Goal: Task Accomplishment & Management: Manage account settings

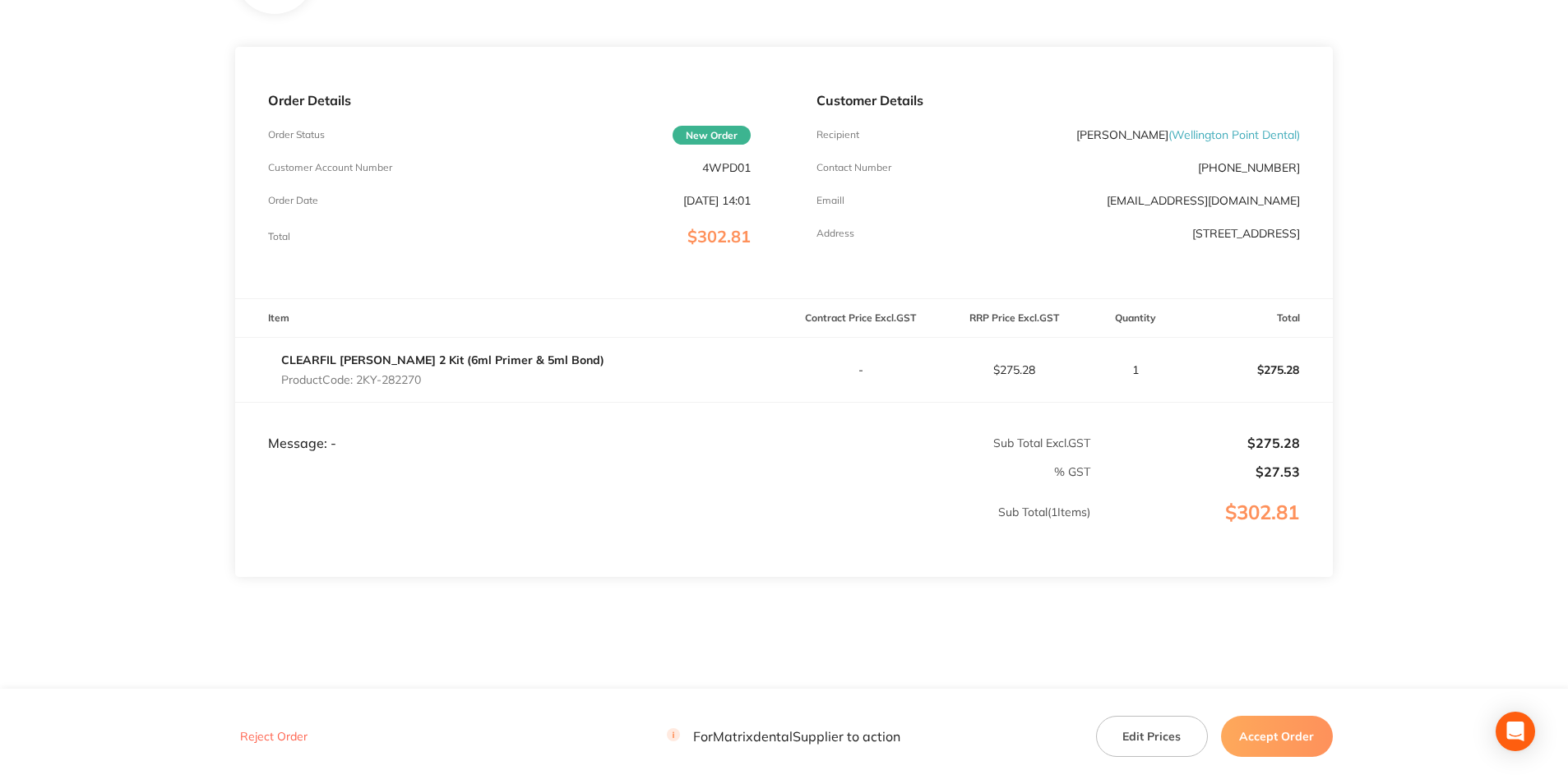
scroll to position [191, 0]
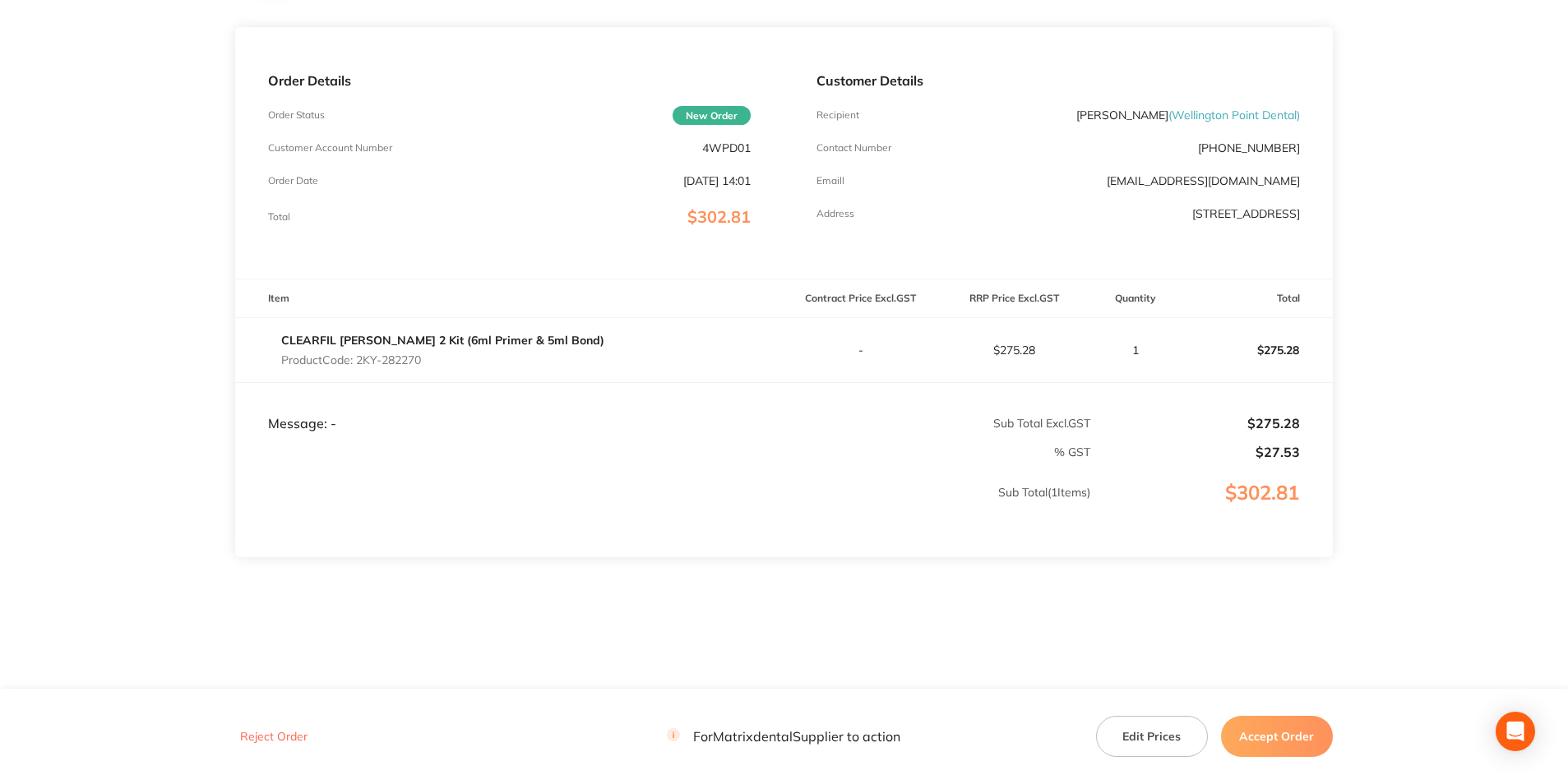
click at [1282, 731] on button "Accept Order" at bounding box center [1277, 736] width 111 height 41
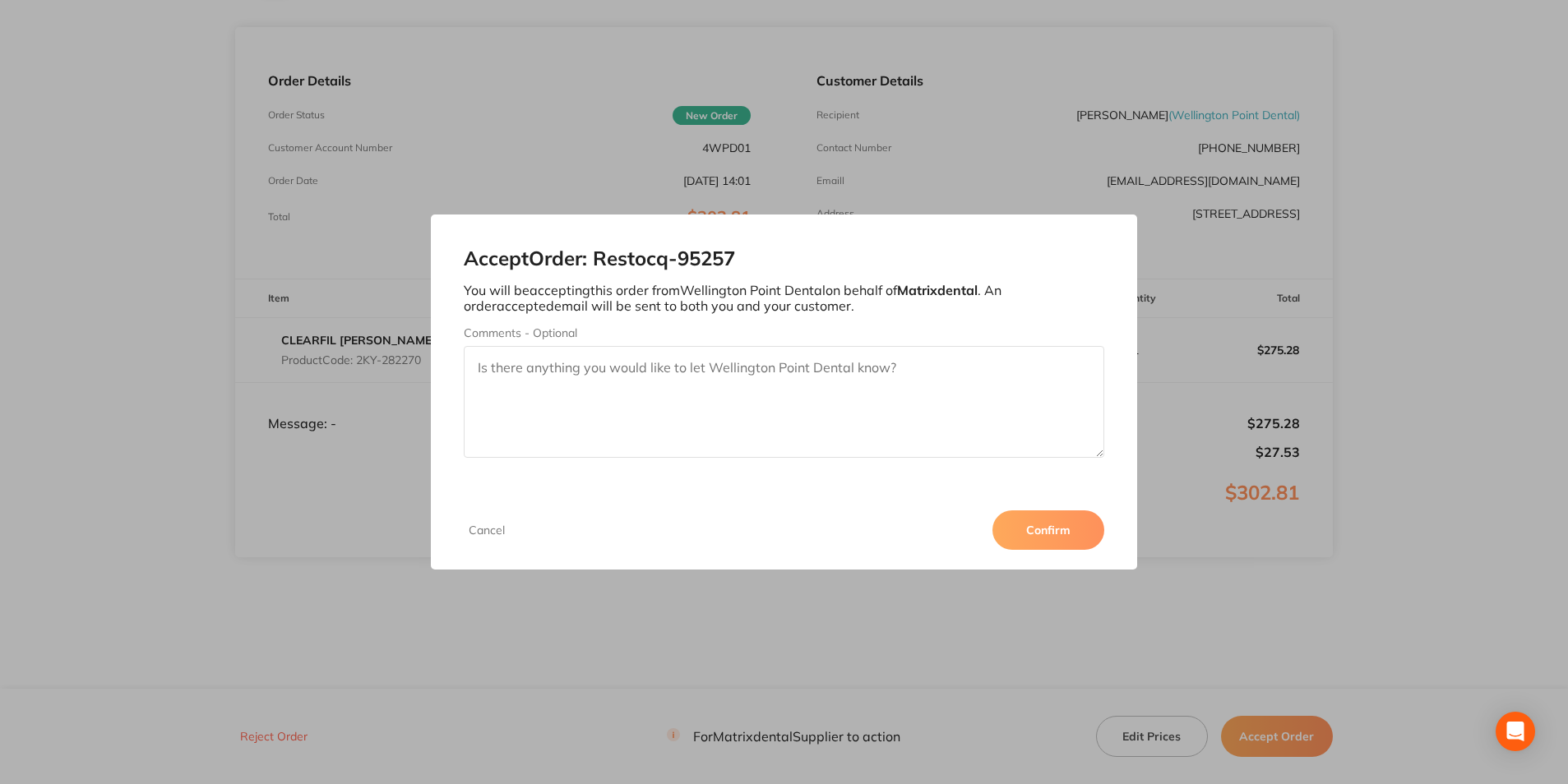
click at [739, 379] on textarea "Comments - Optional" at bounding box center [783, 401] width 639 height 111
type textarea "Thank you"
click at [1033, 539] on button "Confirm" at bounding box center [1048, 530] width 111 height 39
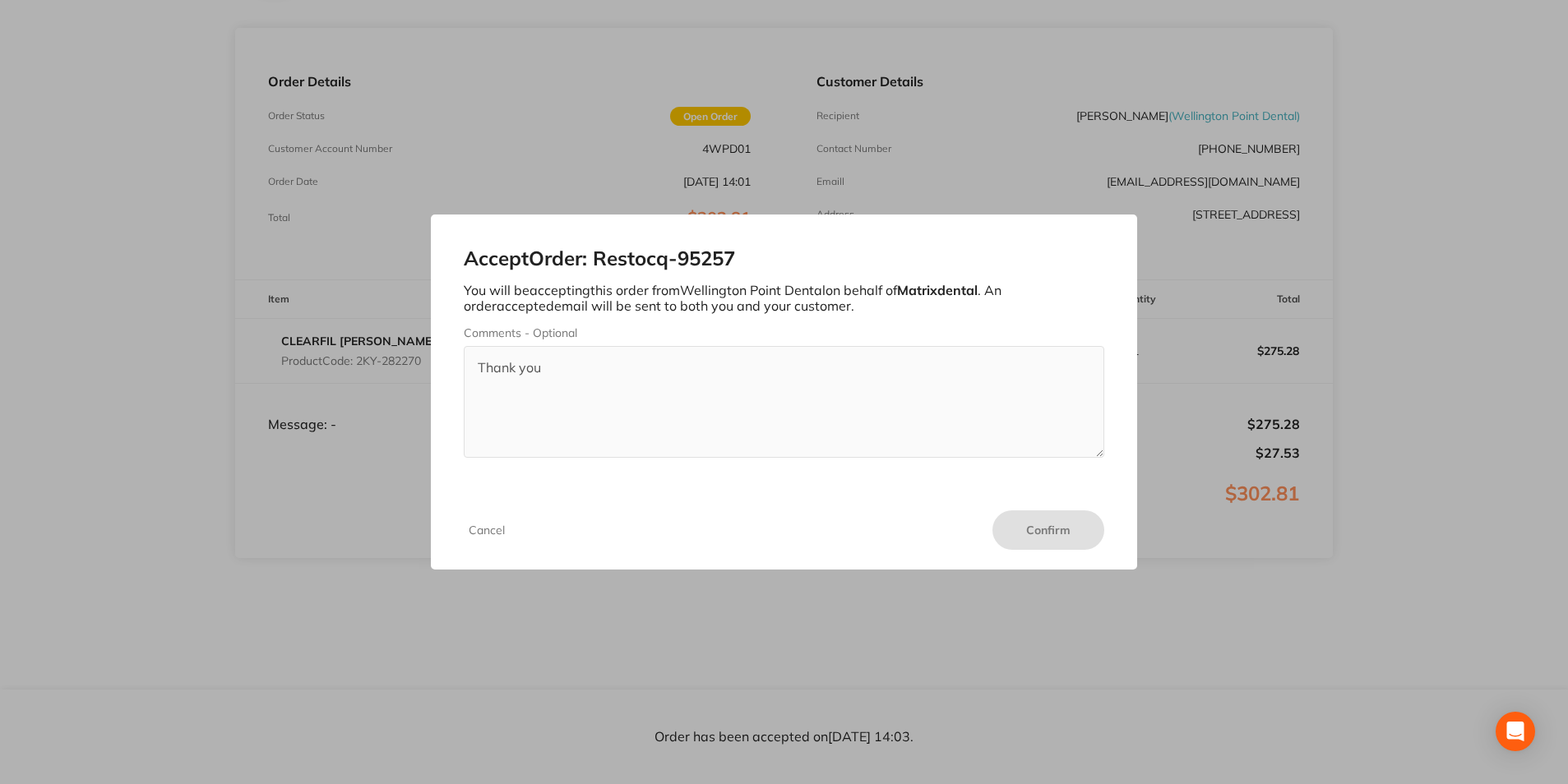
scroll to position [190, 0]
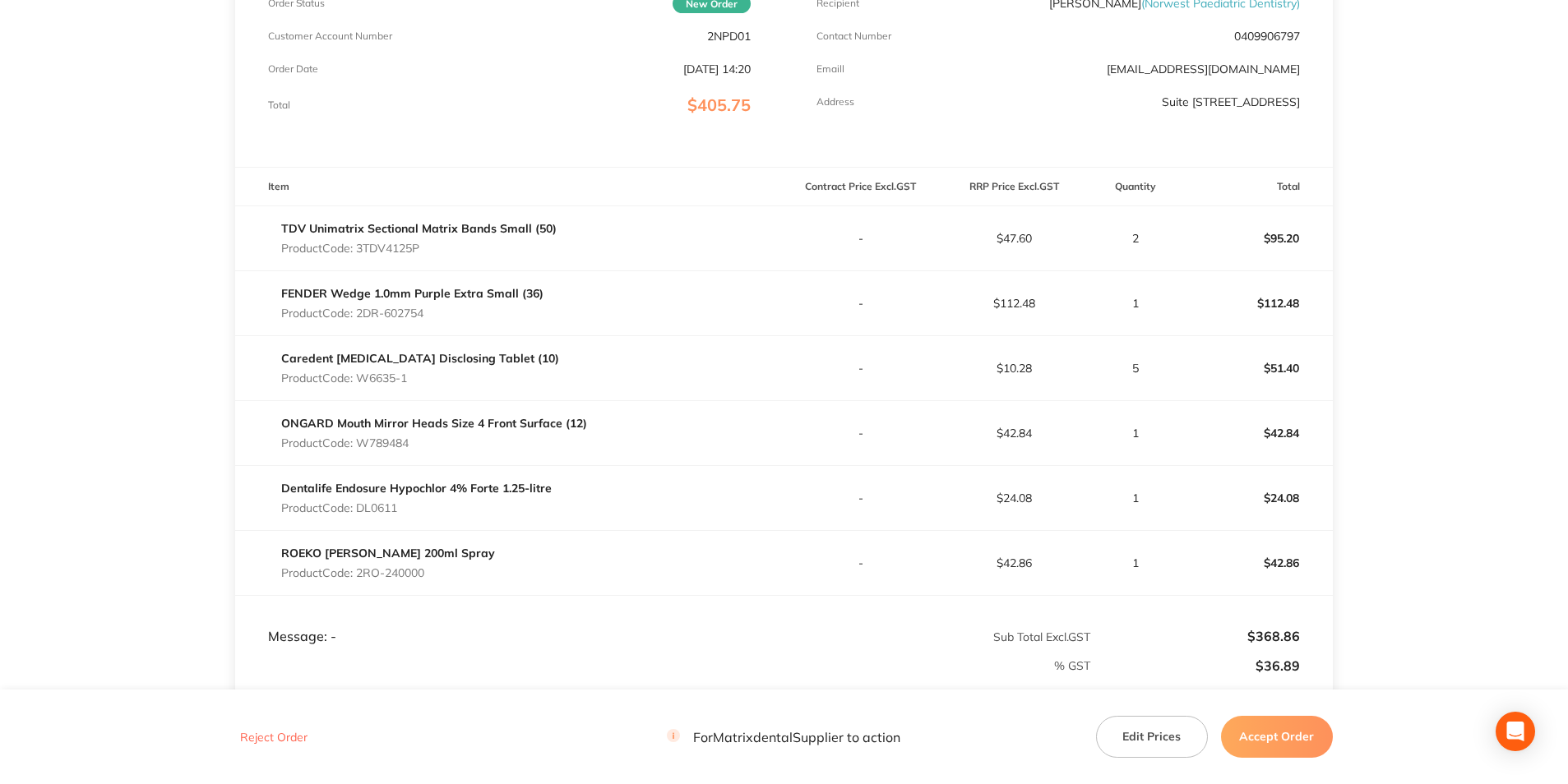
scroll to position [329, 0]
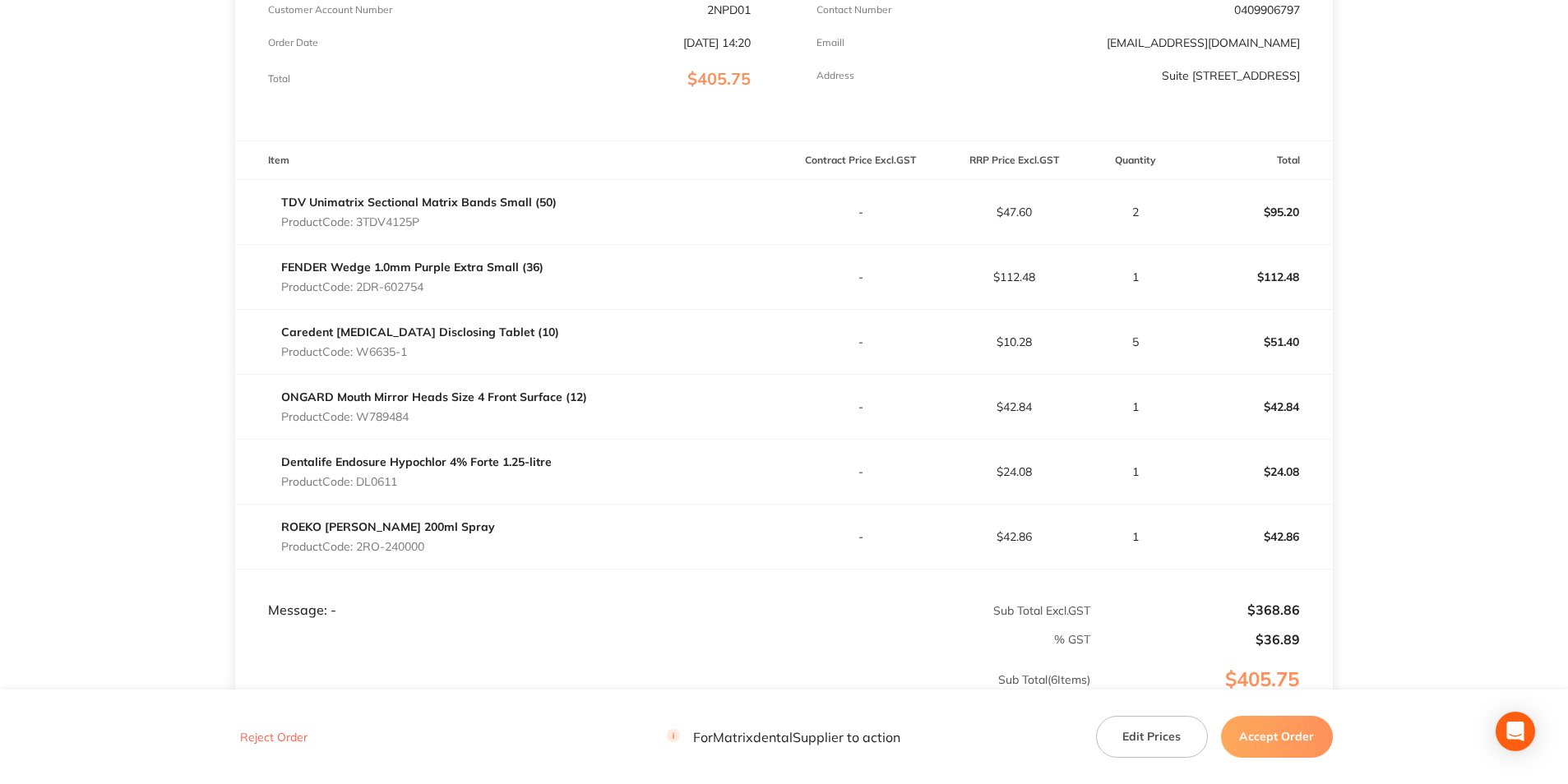
click at [1131, 736] on button "Edit Prices" at bounding box center [1151, 736] width 111 height 41
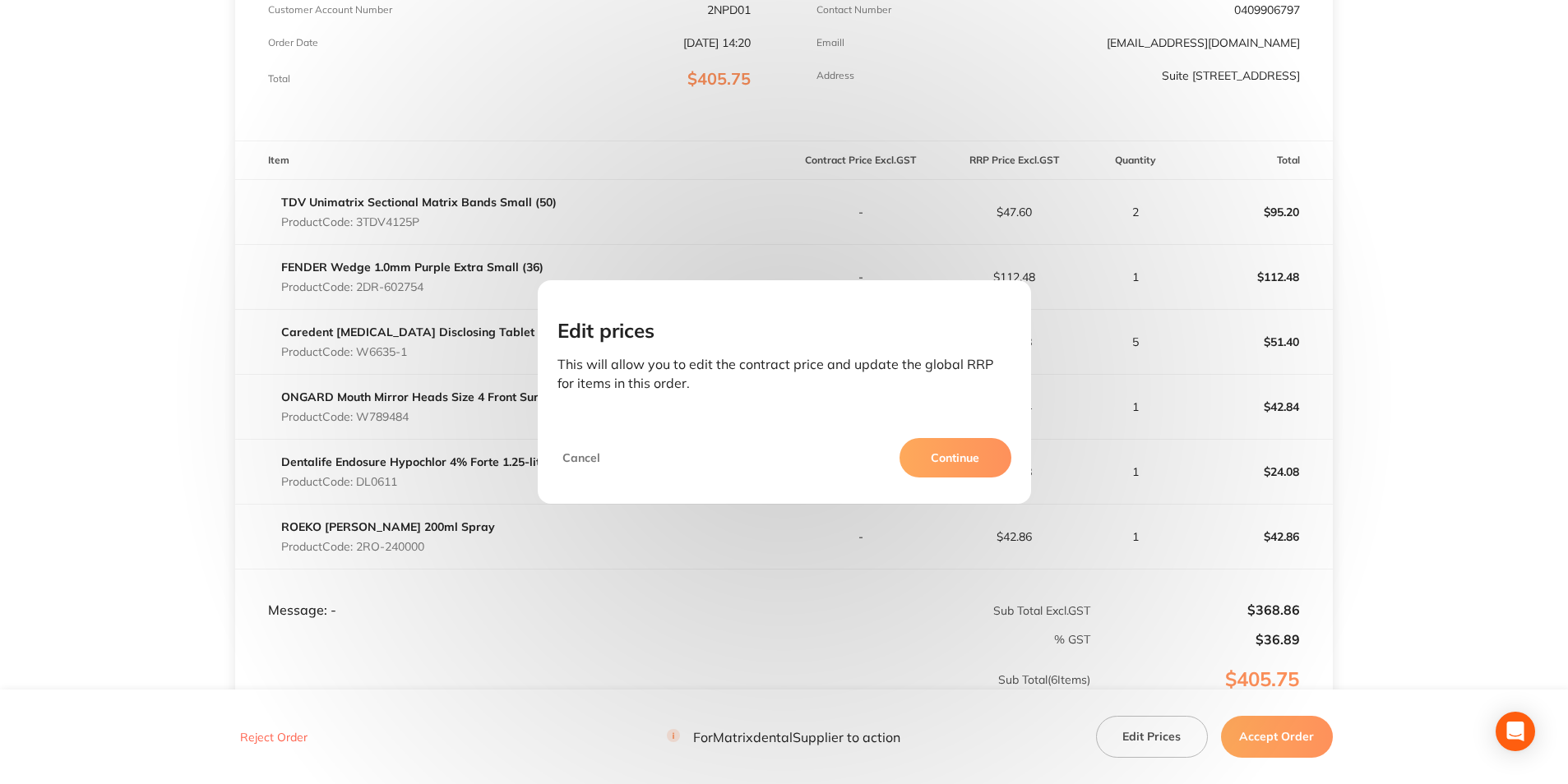
click at [937, 457] on button "Continue" at bounding box center [955, 457] width 111 height 39
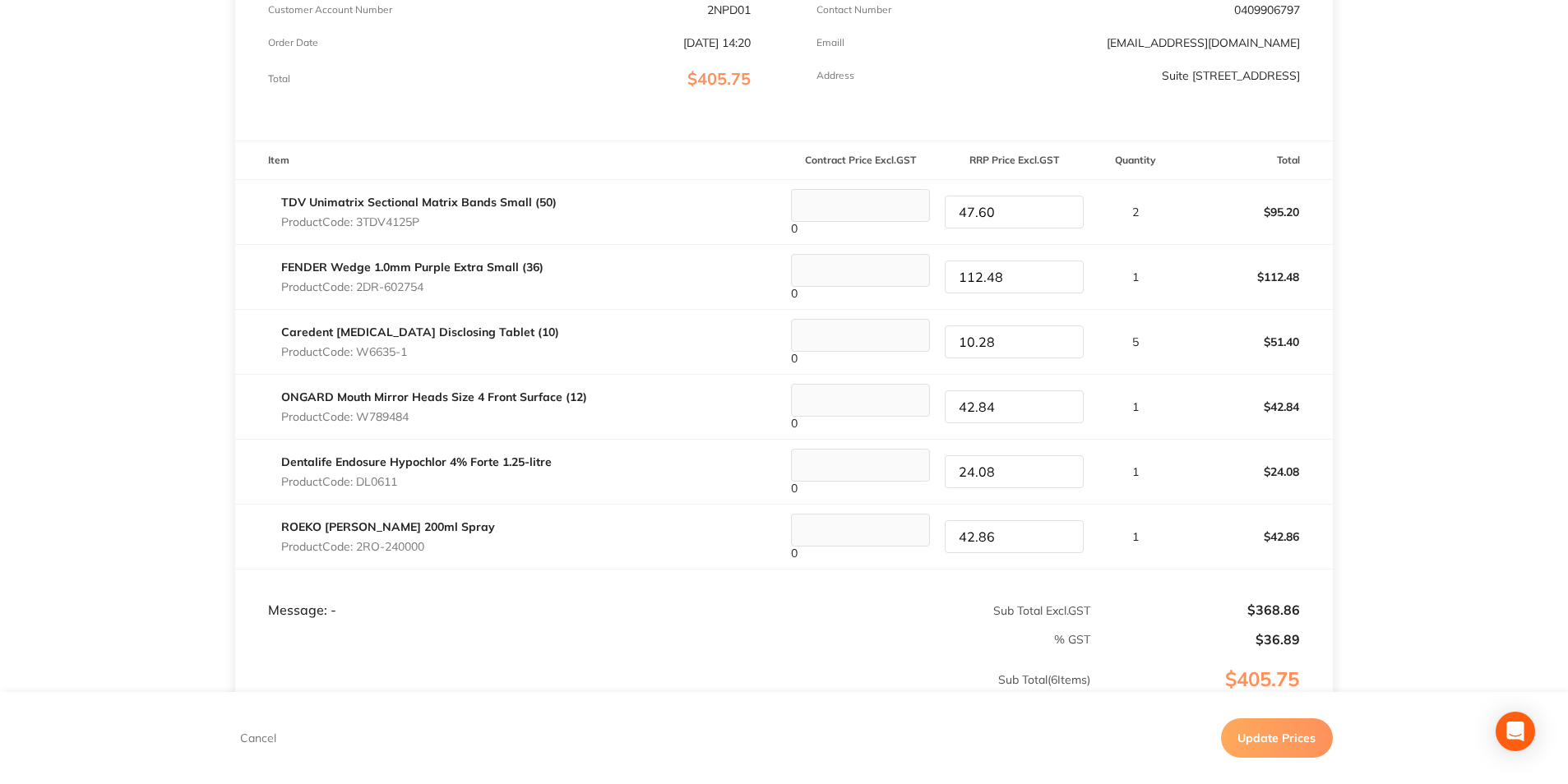
drag, startPoint x: 1034, startPoint y: 477, endPoint x: 935, endPoint y: 467, distance: 99.5
click at [935, 467] on tr "Dentalife Endosure Hypochlor 4% Forte 1.25-litre Product Code: DL0611 0 24.08 1…" at bounding box center [784, 472] width 1097 height 65
type input "25.27"
click at [1174, 483] on td "1" at bounding box center [1135, 472] width 88 height 65
click at [927, 346] on tr "Caredent [MEDICAL_DATA] Disclosing Tablet (10) Product Code: W6635-1 0 10.28 5 …" at bounding box center [784, 342] width 1097 height 65
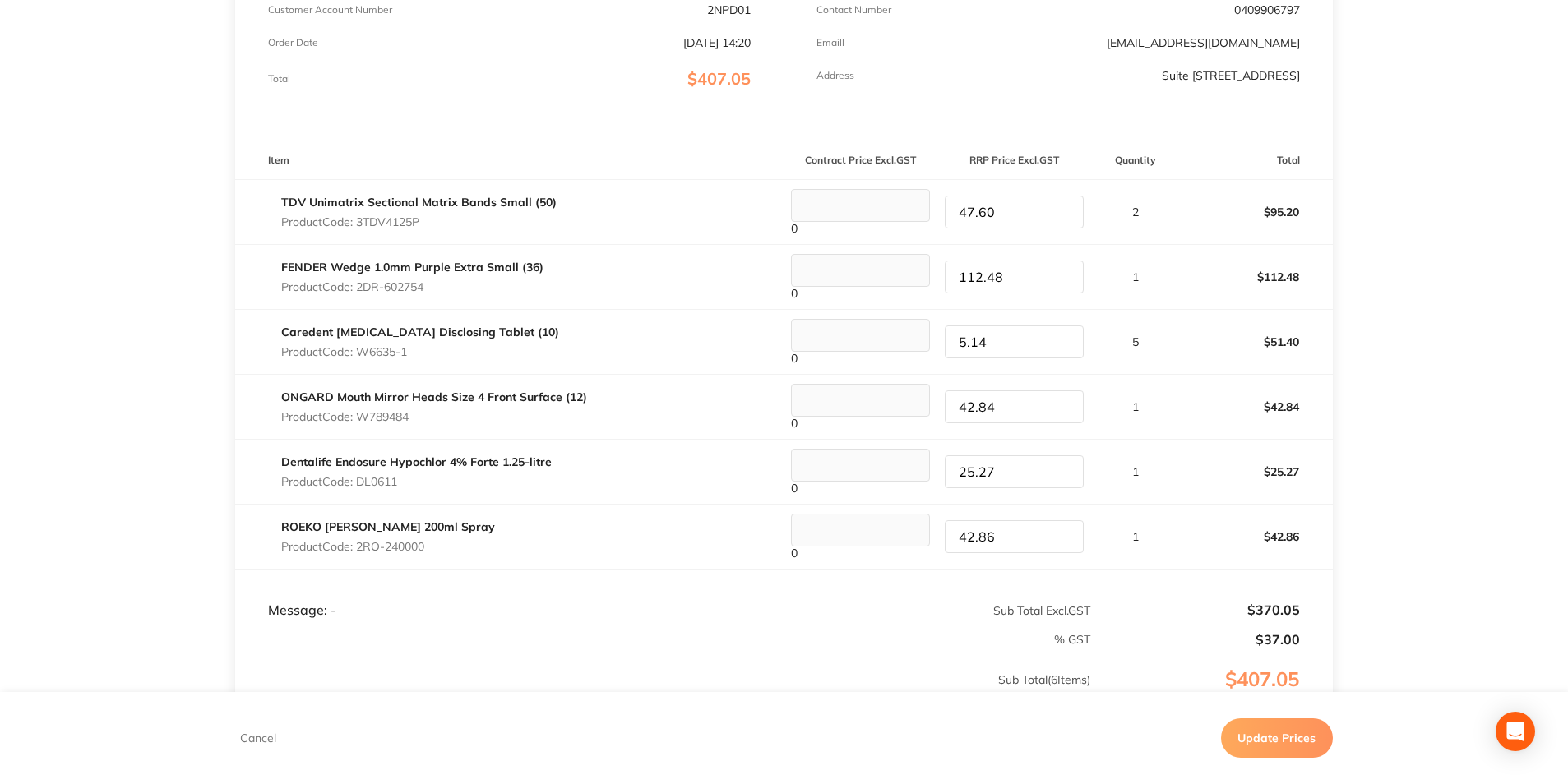
type input "5.14"
click at [1178, 340] on p "5" at bounding box center [1135, 342] width 87 height 13
click at [892, 274] on tr "FENDER Wedge 1.0mm Purple Extra Small (36) Product Code: 2DR-602754 0 112.48 1 …" at bounding box center [784, 276] width 1097 height 65
type input "116.42"
click at [1183, 273] on p "$112.48" at bounding box center [1256, 276] width 152 height 39
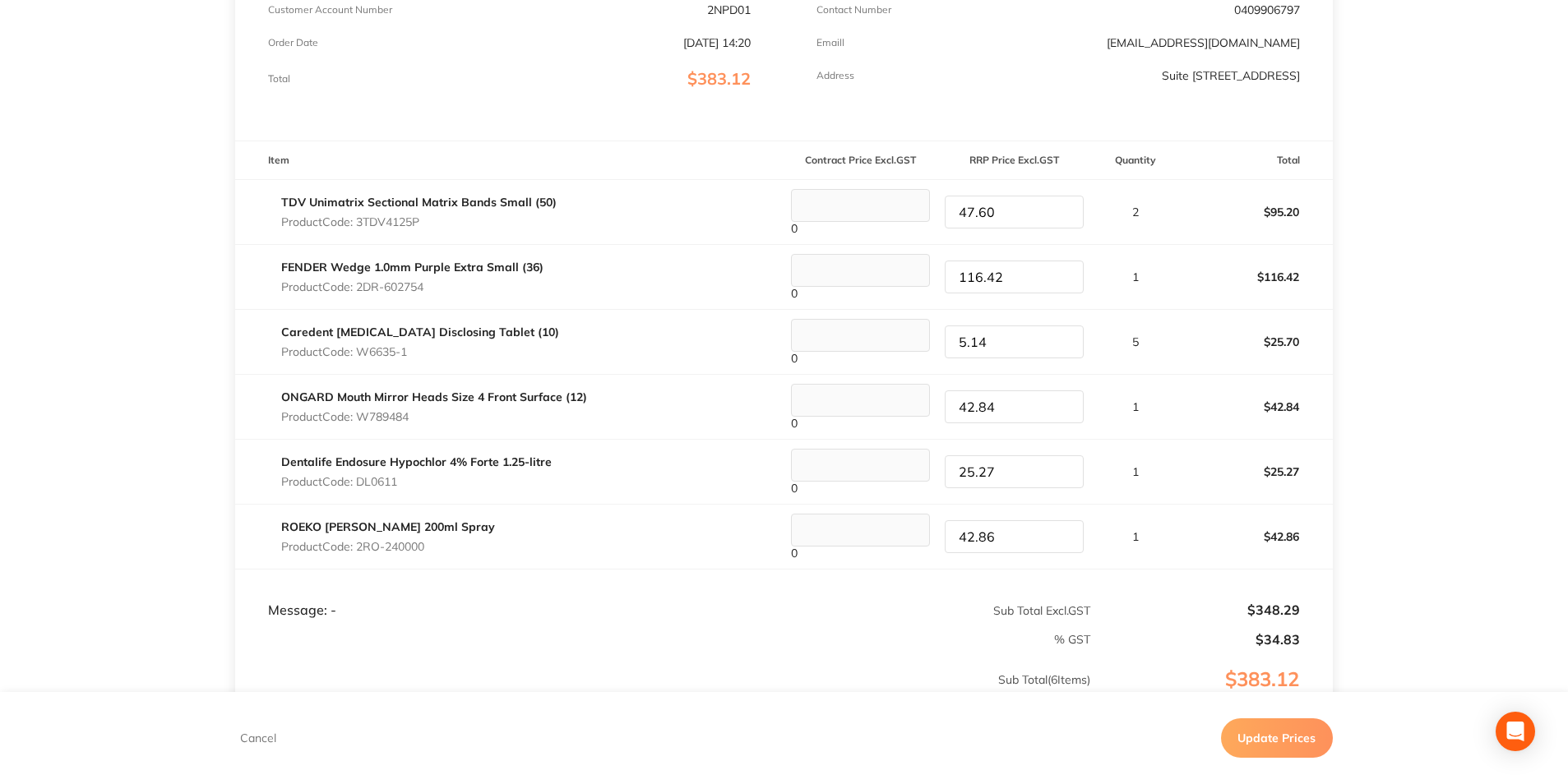
click at [925, 214] on tr "TDV Unimatrix Sectional Matrix Bands Small (50) Product Code: 3TDV4125P 0 47.60…" at bounding box center [784, 211] width 1097 height 65
type input "50.40"
click at [1169, 283] on p "1" at bounding box center [1135, 277] width 87 height 13
click at [1239, 734] on button "Update Prices" at bounding box center [1277, 737] width 111 height 39
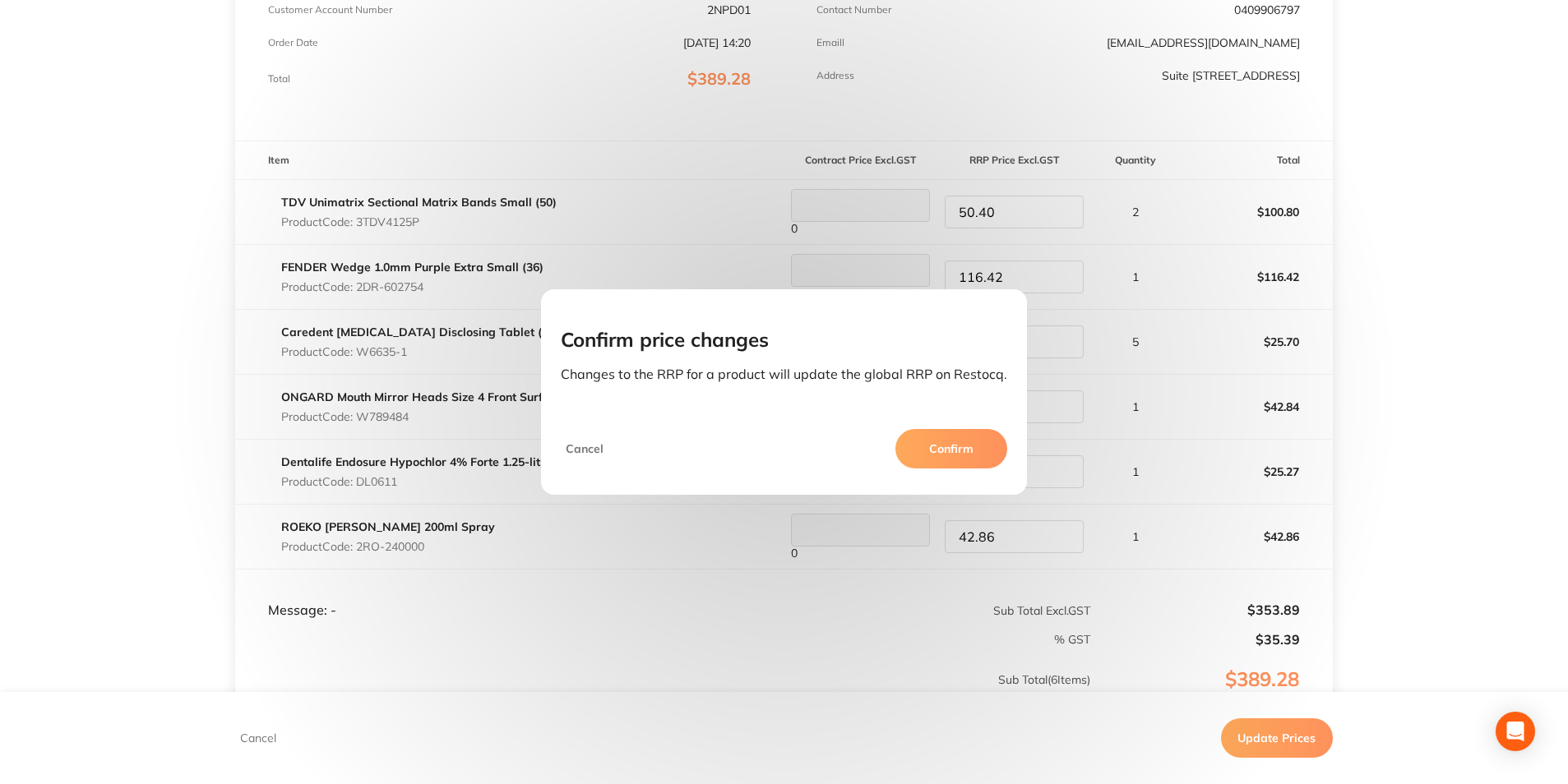
click at [947, 450] on button "Confirm" at bounding box center [951, 449] width 111 height 39
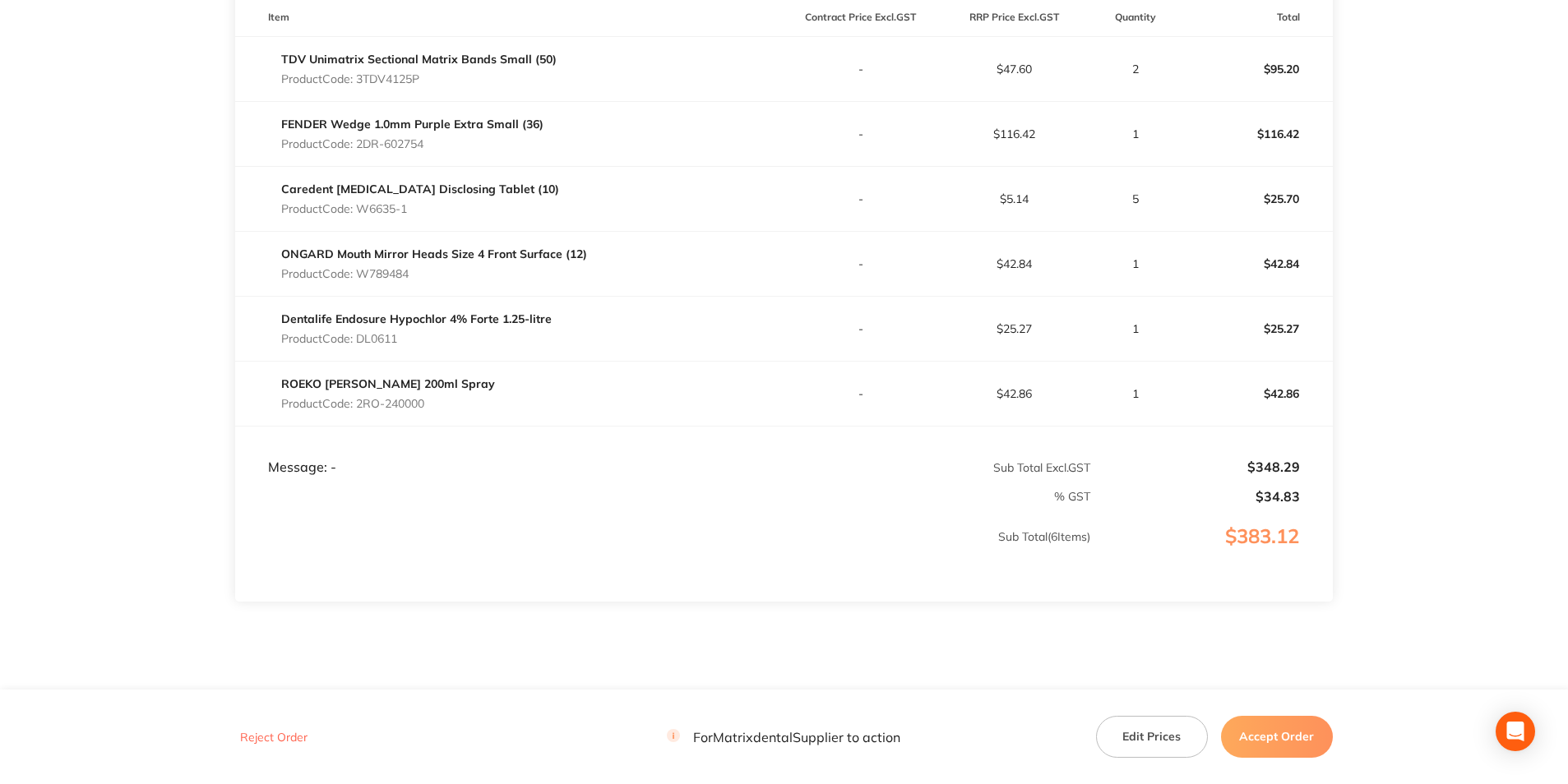
scroll to position [493, 0]
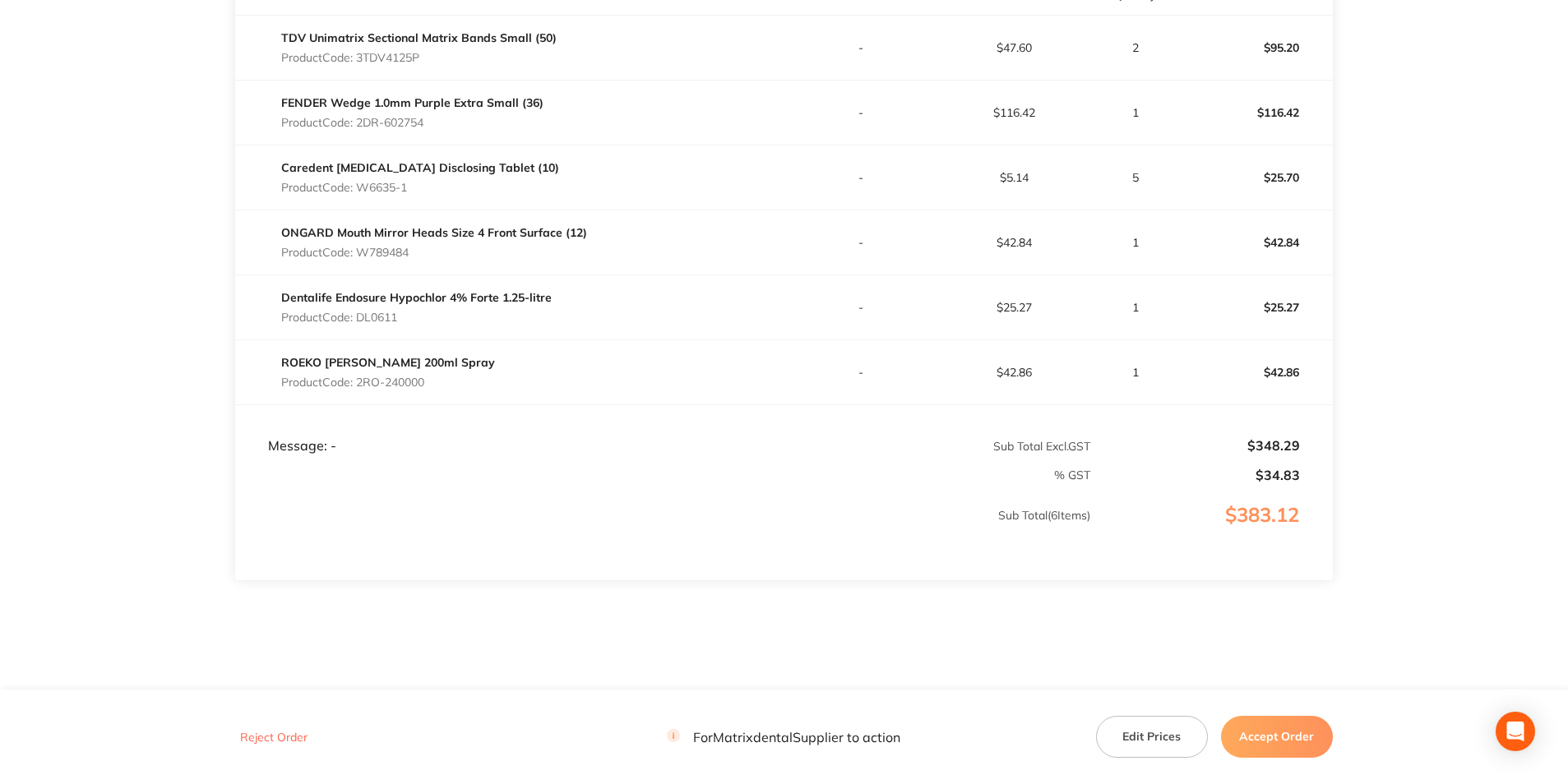
click at [1254, 723] on button "Accept Order" at bounding box center [1277, 736] width 111 height 41
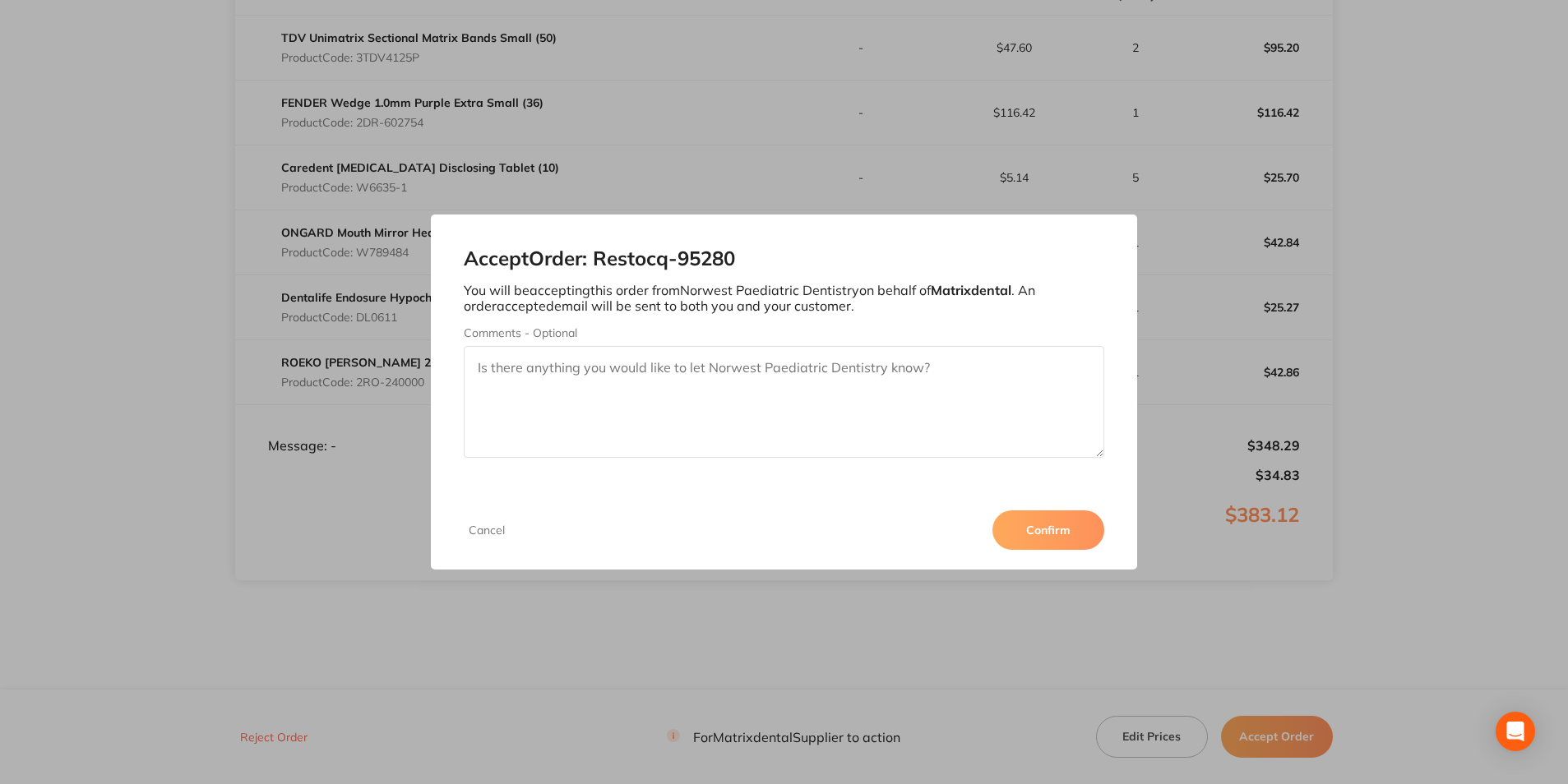
click at [830, 380] on textarea "Comments - Optional" at bounding box center [783, 401] width 639 height 111
type textarea "Thank you"
click at [1042, 494] on div "Cancel Confirm" at bounding box center [783, 530] width 706 height 79
click at [1040, 521] on button "Confirm" at bounding box center [1048, 530] width 111 height 39
